Goal: Check status: Check status

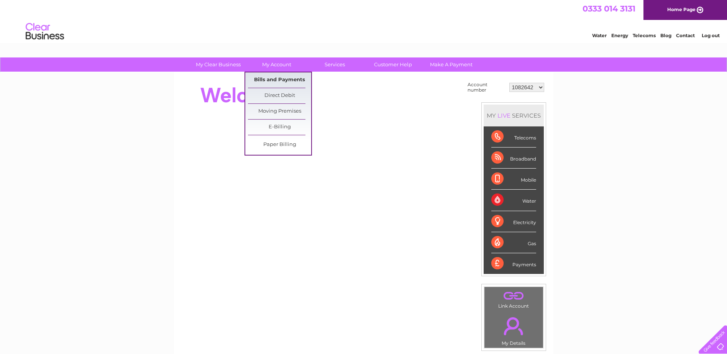
click at [269, 81] on link "Bills and Payments" at bounding box center [279, 79] width 63 height 15
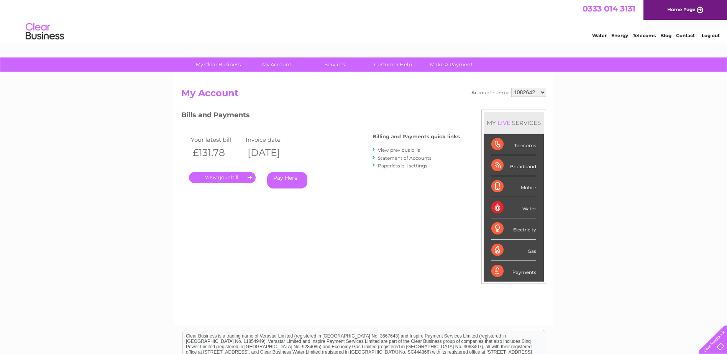
click at [542, 92] on select "1082642 30324115" at bounding box center [528, 92] width 35 height 9
select select "30324115"
click at [511, 88] on select "1082642 30324115" at bounding box center [528, 92] width 35 height 9
